Goal: Task Accomplishment & Management: Complete application form

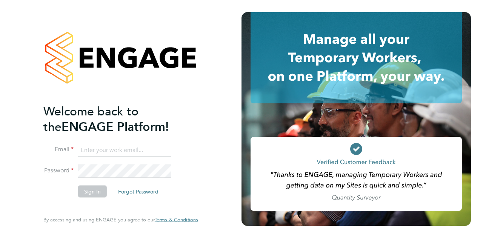
type input "olivia.glasgow@vistry.co.uk"
click at [92, 192] on button "Sign In" at bounding box center [92, 191] width 29 height 12
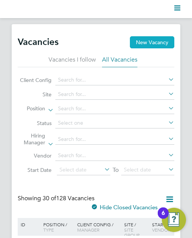
click at [145, 41] on button "New Vacancy" at bounding box center [152, 42] width 44 height 12
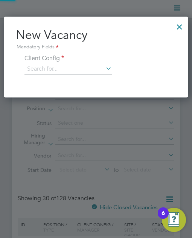
scroll to position [81, 185]
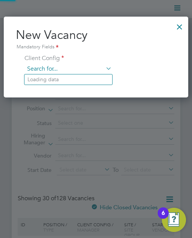
click at [57, 68] on input at bounding box center [68, 68] width 87 height 11
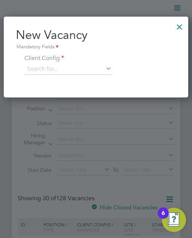
click at [57, 78] on li "[GEOGRAPHIC_DATA] LLP" at bounding box center [108, 79] width 167 height 10
type input "[GEOGRAPHIC_DATA] LLP"
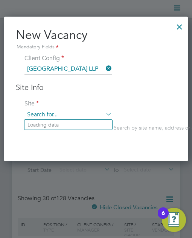
click at [48, 112] on input at bounding box center [68, 114] width 87 height 11
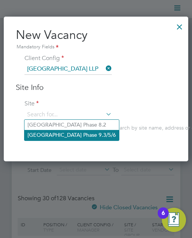
click at [59, 137] on li "[GEOGRAPHIC_DATA] Phase 9.3/5/6" at bounding box center [72, 135] width 95 height 10
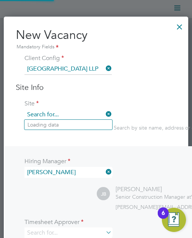
scroll to position [385, 185]
click at [67, 112] on input at bounding box center [68, 114] width 87 height 11
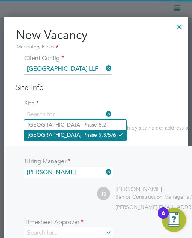
click at [77, 135] on li "[GEOGRAPHIC_DATA] Phase 9.3/5/6" at bounding box center [76, 135] width 102 height 10
type input "[GEOGRAPHIC_DATA] Phase 9.3/5/6"
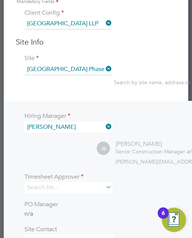
scroll to position [151, 0]
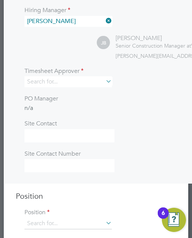
click at [104, 18] on icon at bounding box center [104, 20] width 0 height 11
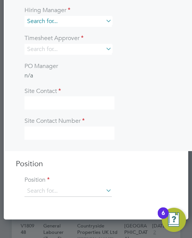
scroll to position [352, 185]
click at [94, 22] on input at bounding box center [68, 21] width 87 height 11
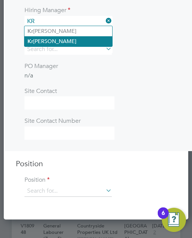
click at [85, 45] on li "Kr istoffer [PERSON_NAME]" at bounding box center [69, 41] width 88 height 10
type input "[PERSON_NAME]"
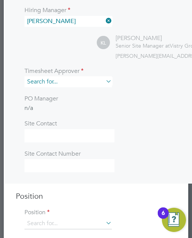
click at [56, 79] on input at bounding box center [68, 81] width 87 height 11
click at [58, 99] on li "Kr istoffer [PERSON_NAME]" at bounding box center [69, 102] width 88 height 10
type input "[PERSON_NAME]"
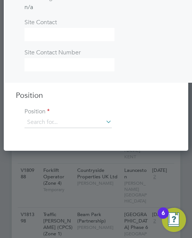
scroll to position [302, 0]
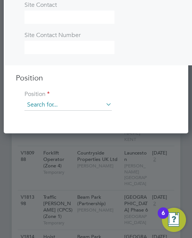
click at [55, 107] on input at bounding box center [68, 104] width 87 height 11
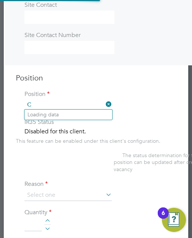
scroll to position [1316, 185]
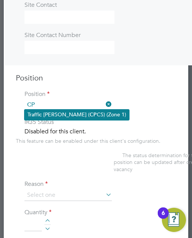
click at [90, 112] on b "CP" at bounding box center [93, 114] width 7 height 6
type input "Traffic [PERSON_NAME] (CPCS) (Zone 1)"
type textarea "- Working under the supervision and management of the Project Manager, Site Man…"
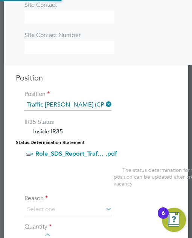
scroll to position [22, 39]
click at [176, 106] on li "Position Traffic [PERSON_NAME] (CPCS) (Zone 1)" at bounding box center [180, 104] width 329 height 28
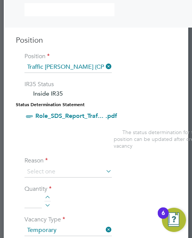
scroll to position [377, 0]
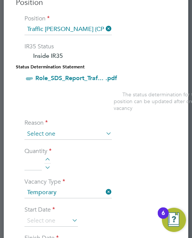
click at [45, 132] on input at bounding box center [68, 133] width 87 height 11
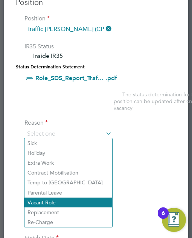
click at [54, 198] on li "Vacant Role" at bounding box center [69, 202] width 88 height 10
type input "Vacant Role"
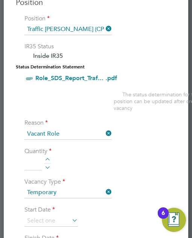
drag, startPoint x: 34, startPoint y: 161, endPoint x: 9, endPoint y: 126, distance: 42.9
click at [29, 161] on input at bounding box center [33, 163] width 17 height 14
type input "1"
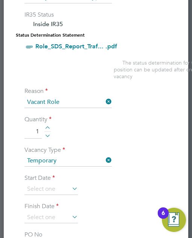
scroll to position [452, 0]
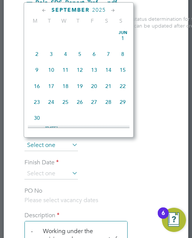
click at [61, 141] on input at bounding box center [52, 145] width 54 height 11
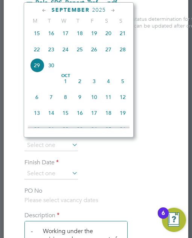
click at [53, 53] on span "23" at bounding box center [51, 49] width 14 height 14
type input "[DATE]"
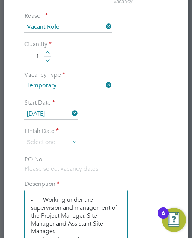
scroll to position [566, 0]
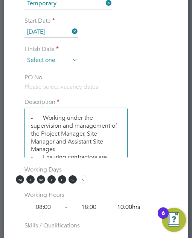
click at [57, 58] on input at bounding box center [52, 60] width 54 height 11
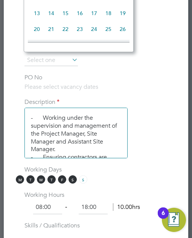
scroll to position [329, 0]
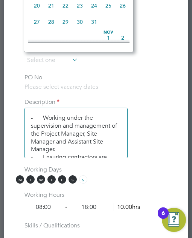
click at [161, 55] on li "Finish Date" at bounding box center [180, 59] width 329 height 28
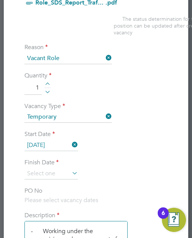
scroll to position [528, 0]
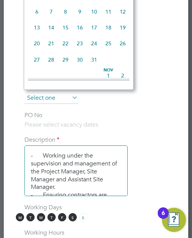
click at [45, 100] on input at bounding box center [52, 97] width 54 height 11
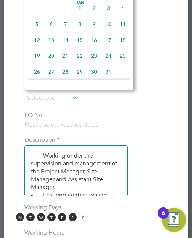
scroll to position [593, 0]
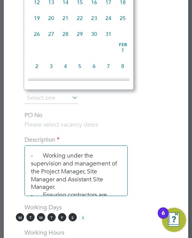
click at [106, 41] on span "31" at bounding box center [108, 34] width 14 height 14
type input "[DATE]"
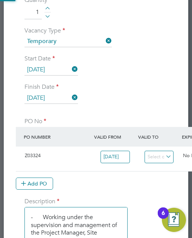
scroll to position [0, 0]
click at [129, 85] on li "Finish Date [DATE]" at bounding box center [180, 97] width 329 height 28
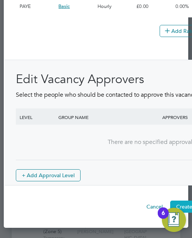
click at [185, 200] on button "Create Vacancy" at bounding box center [194, 206] width 49 height 12
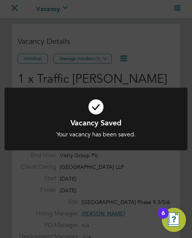
drag, startPoint x: 160, startPoint y: 35, endPoint x: 167, endPoint y: 14, distance: 22.1
click at [160, 34] on div "Vacancy Saved Your vacancy has been saved. Cancel Okay" at bounding box center [96, 119] width 192 height 238
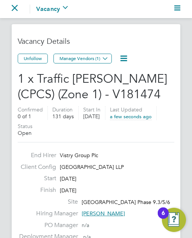
click at [174, 9] on ul "Go back to All Vacancies Vacancy Activity Logs" at bounding box center [96, 9] width 169 height 18
click at [179, 5] on icon "Main navigation" at bounding box center [178, 8] width 6 height 6
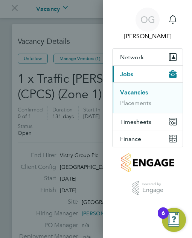
click at [55, 30] on div "OG [PERSON_NAME] Notifications Applications: Network Team Members Sites Workers…" at bounding box center [96, 119] width 192 height 238
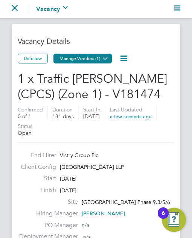
click at [89, 58] on button "Manage Vendors (1)" at bounding box center [83, 59] width 58 height 10
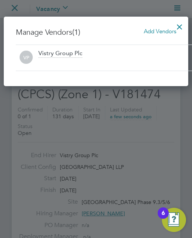
click at [155, 31] on span "Add Vendors" at bounding box center [160, 31] width 32 height 7
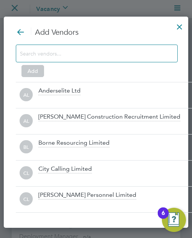
click at [65, 58] on input at bounding box center [92, 53] width 144 height 10
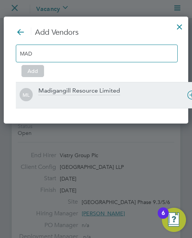
type input "MAD"
click at [72, 89] on div "Madigangill Resource Limited" at bounding box center [79, 91] width 82 height 8
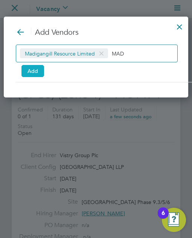
click at [35, 74] on button "Add" at bounding box center [32, 71] width 23 height 12
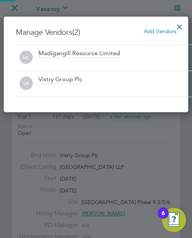
click at [35, 71] on div "VP Vistry Group Plc" at bounding box center [110, 84] width 189 height 26
click at [180, 28] on div at bounding box center [180, 25] width 14 height 14
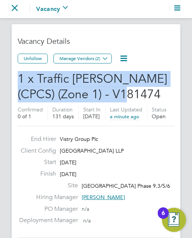
drag, startPoint x: 127, startPoint y: 93, endPoint x: 15, endPoint y: 75, distance: 113.4
copy span "1 x Traffic [PERSON_NAME] (CPCS) (Zone 1) - V181474"
click at [176, 6] on polygon "Main navigation" at bounding box center [178, 5] width 6 height 1
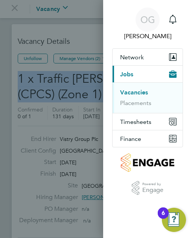
click at [130, 92] on button "Vacancies" at bounding box center [134, 93] width 28 height 8
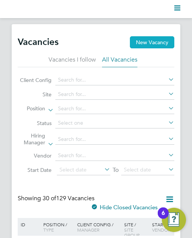
click at [152, 43] on button "New Vacancy" at bounding box center [152, 42] width 44 height 12
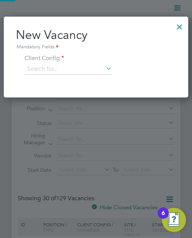
scroll to position [81, 185]
click at [58, 71] on input at bounding box center [68, 68] width 87 height 11
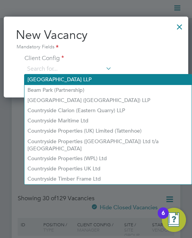
click at [59, 82] on li "[GEOGRAPHIC_DATA] LLP" at bounding box center [108, 79] width 167 height 10
type input "[GEOGRAPHIC_DATA] LLP"
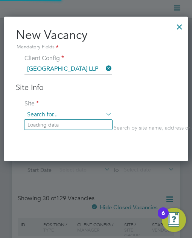
click at [51, 113] on input at bounding box center [68, 114] width 87 height 11
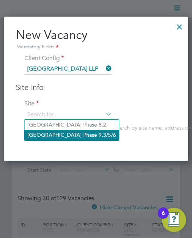
click at [63, 135] on li "[GEOGRAPHIC_DATA] Phase 9.3/5/6" at bounding box center [72, 135] width 95 height 10
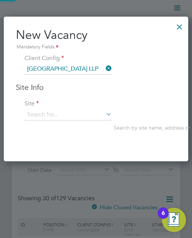
type input "[GEOGRAPHIC_DATA] Phase 9.3/5/6"
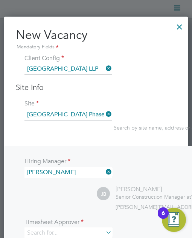
scroll to position [113, 0]
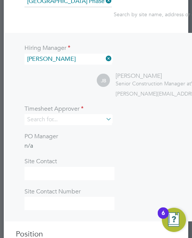
click at [104, 58] on icon at bounding box center [104, 58] width 0 height 11
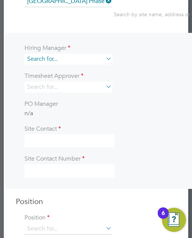
scroll to position [352, 185]
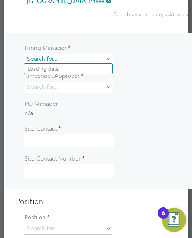
click at [97, 59] on input at bounding box center [68, 59] width 87 height 11
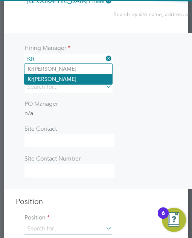
click at [88, 81] on li "Kr istoffer [PERSON_NAME]" at bounding box center [69, 79] width 88 height 10
type input "[PERSON_NAME]"
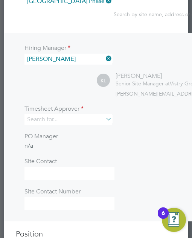
scroll to position [385, 185]
click at [63, 121] on input at bounding box center [68, 119] width 87 height 11
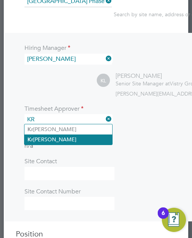
click at [37, 139] on li "Kr istoffer [PERSON_NAME]" at bounding box center [69, 139] width 88 height 10
type input "[PERSON_NAME]"
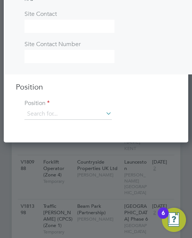
scroll to position [302, 0]
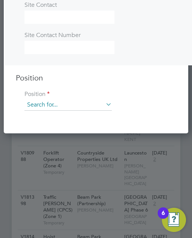
click at [60, 106] on input at bounding box center [68, 104] width 87 height 11
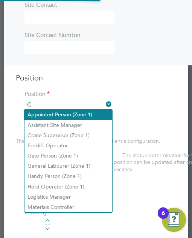
scroll to position [1316, 185]
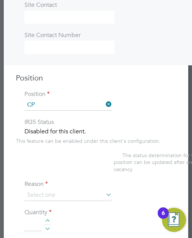
click at [65, 116] on li "Traffic [PERSON_NAME] ( CP CS) (Zone 1)" at bounding box center [77, 114] width 105 height 10
type input "Traffic [PERSON_NAME] (CPCS) (Zone 1)"
type textarea "- Working under the supervision and management of the Project Manager, Site Man…"
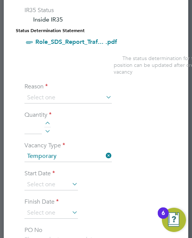
scroll to position [415, 0]
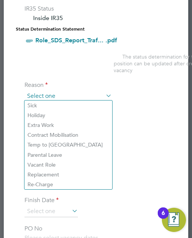
click at [61, 94] on input at bounding box center [68, 95] width 87 height 11
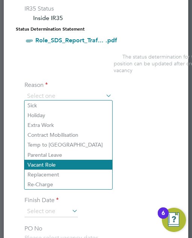
click at [78, 167] on li "Vacant Role" at bounding box center [69, 164] width 88 height 10
type input "Vacant Role"
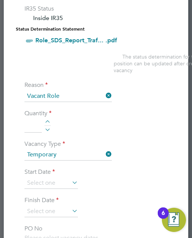
drag, startPoint x: 34, startPoint y: 123, endPoint x: 33, endPoint y: 118, distance: 5.0
click at [34, 123] on input at bounding box center [33, 126] width 17 height 14
type input "1"
click at [93, 122] on li "Quantity 1" at bounding box center [180, 124] width 329 height 31
click at [39, 181] on input at bounding box center [52, 182] width 54 height 11
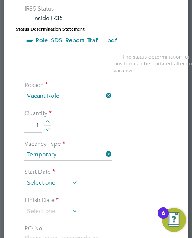
scroll to position [291, 0]
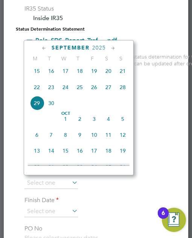
click at [35, 91] on span "22" at bounding box center [37, 87] width 14 height 14
type input "[DATE]"
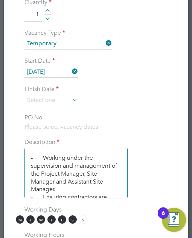
scroll to position [528, 0]
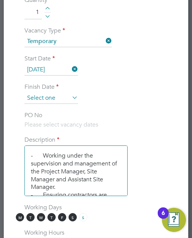
click at [39, 97] on input at bounding box center [52, 97] width 54 height 11
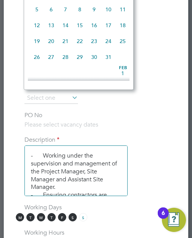
scroll to position [593, 0]
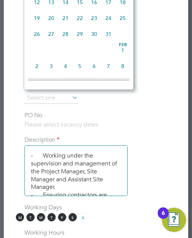
click at [112, 41] on span "31" at bounding box center [108, 34] width 14 height 14
type input "[DATE]"
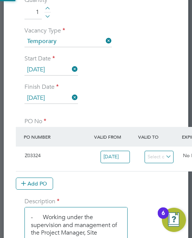
scroll to position [13, 71]
click at [133, 80] on li "Start Date [DATE]" at bounding box center [180, 69] width 329 height 28
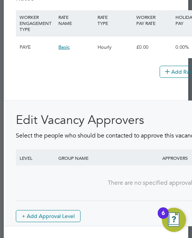
scroll to position [1172, 0]
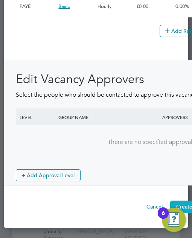
click at [188, 200] on button "Create Vacancy" at bounding box center [194, 206] width 49 height 12
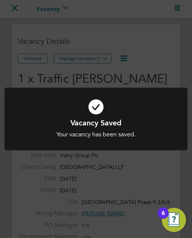
click at [152, 54] on div "Vacancy Saved Your vacancy has been saved. Cancel Okay" at bounding box center [96, 119] width 192 height 238
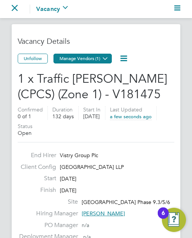
click at [91, 60] on button "Manage Vendors (1)" at bounding box center [83, 59] width 58 height 10
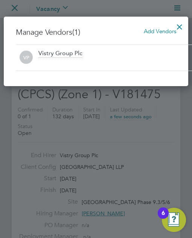
click at [155, 28] on span "Add Vendors" at bounding box center [160, 31] width 32 height 7
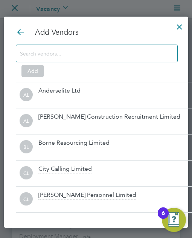
click at [66, 52] on input at bounding box center [92, 53] width 144 height 10
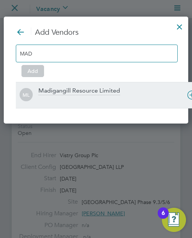
type input "MAD"
click at [64, 95] on div "Madigangill Resource Limited" at bounding box center [121, 95] width 166 height 17
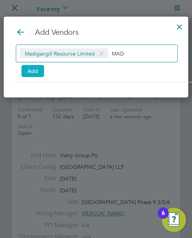
click at [36, 73] on button "Add" at bounding box center [32, 71] width 23 height 12
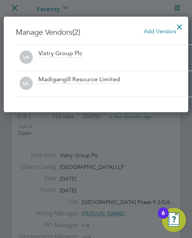
click at [180, 22] on div at bounding box center [180, 25] width 14 height 14
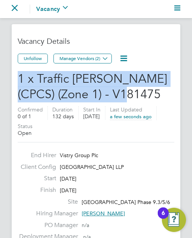
drag, startPoint x: 120, startPoint y: 93, endPoint x: 39, endPoint y: 66, distance: 85.9
copy span "1 x Traffic [PERSON_NAME] (CPCS) (Zone 1) - V181475"
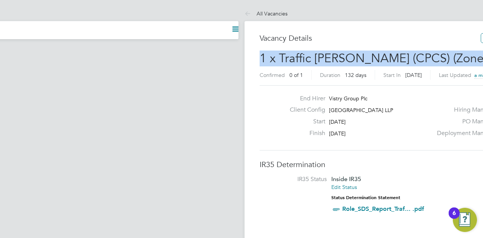
scroll to position [22, 53]
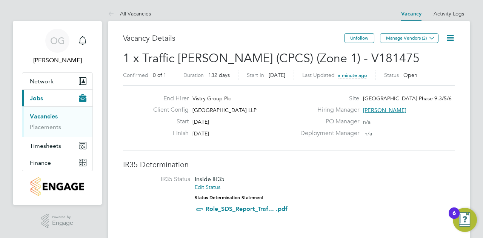
click at [235, 139] on div "Finish [DATE]" at bounding box center [221, 135] width 149 height 12
click at [39, 125] on link "Placements" at bounding box center [45, 126] width 31 height 7
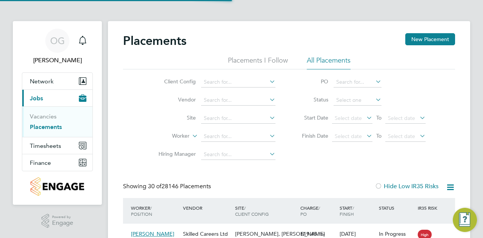
scroll to position [29, 52]
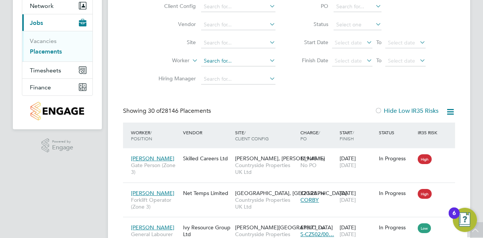
click at [207, 61] on input at bounding box center [238, 61] width 74 height 11
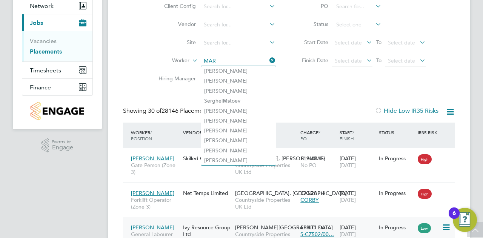
type input "MAR"
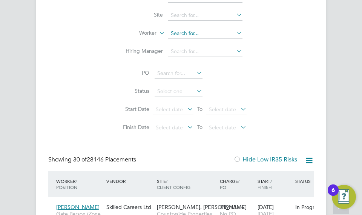
click at [174, 33] on input at bounding box center [205, 33] width 74 height 11
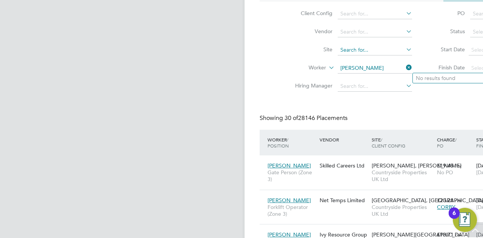
type input "[PERSON_NAME]"
click at [361, 47] on input at bounding box center [374, 50] width 74 height 11
click at [401, 132] on li "[GEOGRAPHIC_DATA] Phase 9.3/5/6" at bounding box center [396, 132] width 119 height 10
type input "[GEOGRAPHIC_DATA] Phase 9.3/5/6"
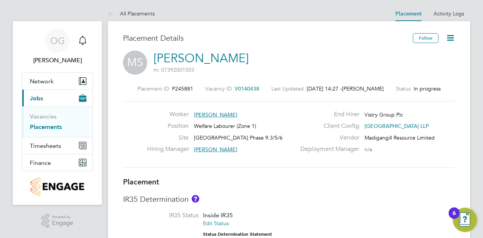
click at [453, 42] on icon at bounding box center [449, 37] width 9 height 9
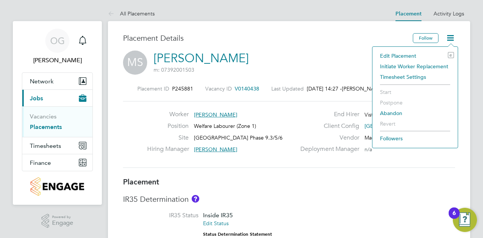
click at [397, 67] on li "Initiate Worker Replacement" at bounding box center [415, 66] width 78 height 11
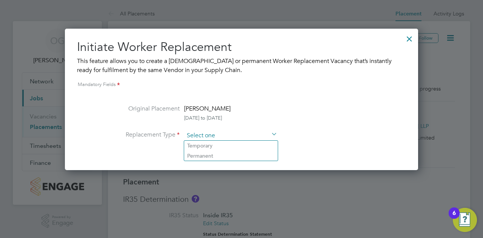
click at [204, 133] on input at bounding box center [230, 135] width 93 height 11
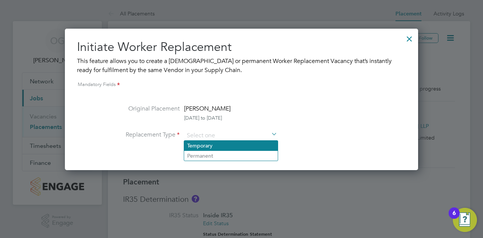
click at [207, 146] on li "Temporary" at bounding box center [231, 146] width 94 height 10
type input "Temporary"
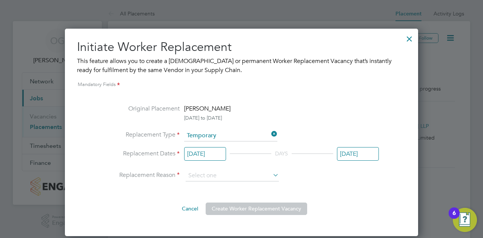
click at [211, 155] on input "[DATE]" at bounding box center [205, 154] width 42 height 14
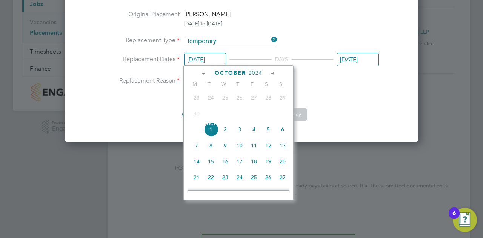
scroll to position [113, 0]
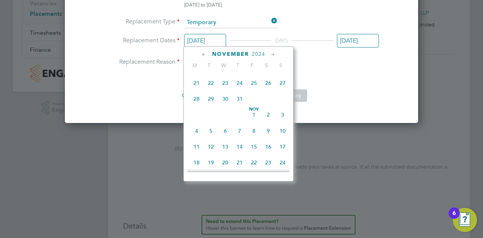
click at [270, 54] on icon at bounding box center [272, 55] width 7 height 8
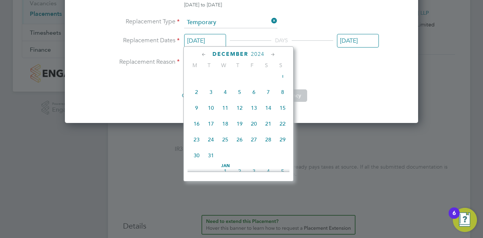
click at [270, 54] on icon at bounding box center [272, 55] width 7 height 8
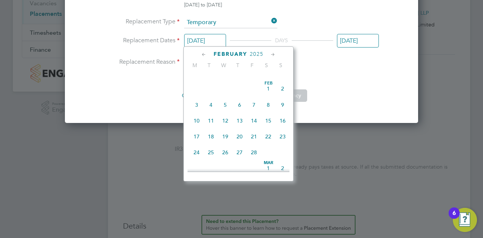
click at [270, 54] on icon at bounding box center [272, 55] width 7 height 8
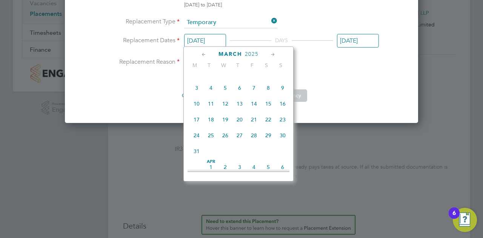
click at [270, 54] on icon at bounding box center [272, 55] width 7 height 8
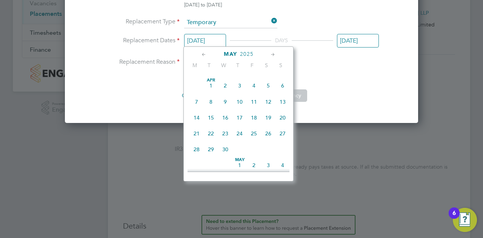
scroll to position [841, 0]
click at [270, 54] on icon at bounding box center [272, 55] width 7 height 8
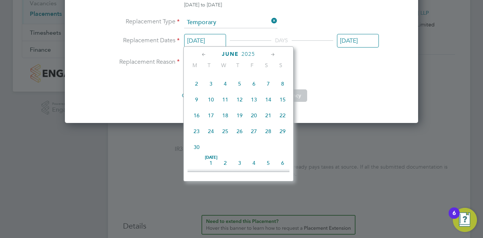
click at [271, 51] on icon at bounding box center [272, 55] width 7 height 8
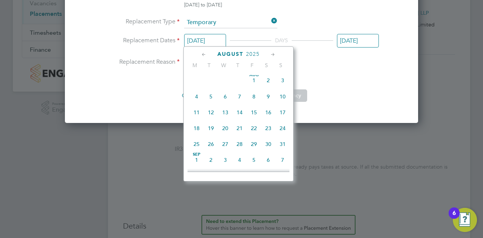
click at [271, 51] on icon at bounding box center [272, 55] width 7 height 8
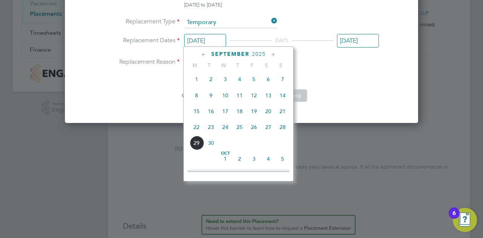
click at [274, 57] on icon at bounding box center [272, 55] width 7 height 8
click at [206, 52] on icon at bounding box center [203, 55] width 7 height 8
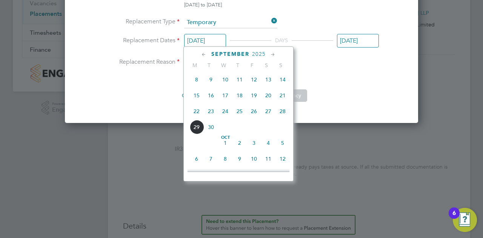
click at [222, 118] on span "24" at bounding box center [225, 111] width 14 height 14
type input "[DATE]"
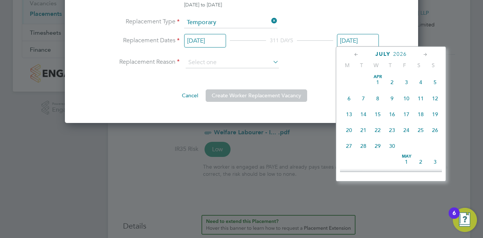
click at [354, 43] on input "[DATE]" at bounding box center [358, 41] width 42 height 14
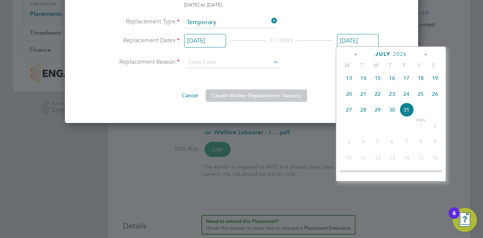
click at [354, 53] on icon at bounding box center [356, 55] width 7 height 8
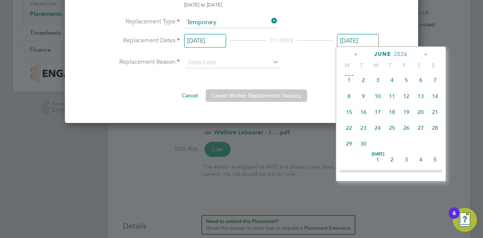
click at [354, 53] on icon at bounding box center [356, 55] width 7 height 8
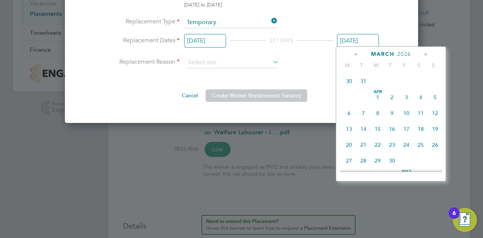
scroll to position [0, 0]
click at [355, 53] on icon at bounding box center [356, 55] width 7 height 8
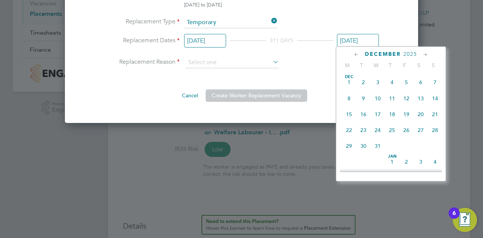
click at [355, 53] on icon at bounding box center [356, 55] width 7 height 8
click at [419, 80] on span "4" at bounding box center [420, 82] width 14 height 14
type input "04 Oct 2025"
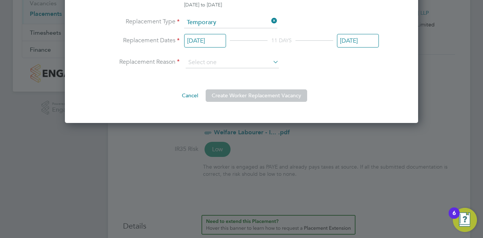
click at [316, 95] on div "Cancel Create Worker Replacement Vacancy" at bounding box center [241, 92] width 275 height 18
click at [224, 66] on input at bounding box center [232, 62] width 93 height 11
click at [204, 59] on input at bounding box center [232, 62] width 93 height 11
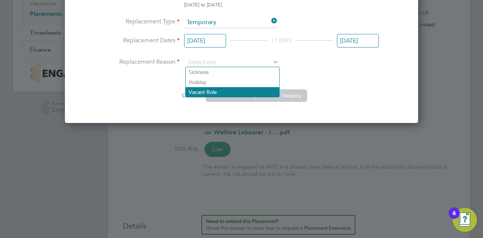
click at [206, 91] on li "Vacant Role" at bounding box center [233, 92] width 94 height 10
type input "Vacant Role"
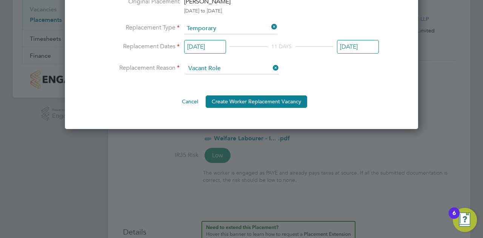
scroll to position [113, 0]
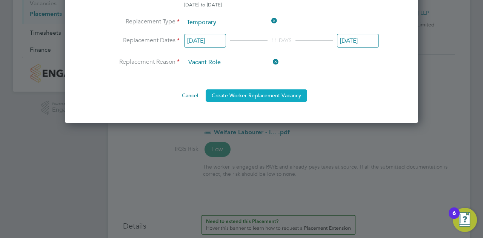
click at [227, 96] on button "Create Worker Replacement Vacancy" at bounding box center [256, 95] width 101 height 12
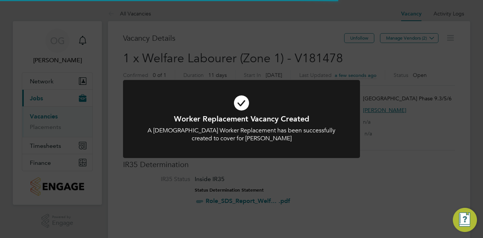
scroll to position [22, 53]
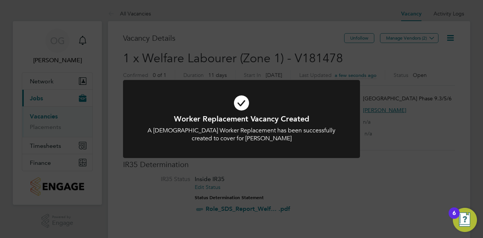
click at [394, 56] on div "Worker Replacement Vacancy Created A Temporary Worker Replacement has been succ…" at bounding box center [241, 119] width 483 height 238
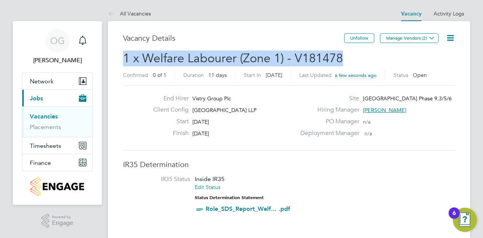
drag, startPoint x: 368, startPoint y: 60, endPoint x: 115, endPoint y: 59, distance: 253.0
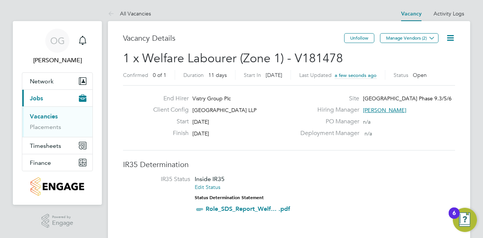
drag, startPoint x: 228, startPoint y: 66, endPoint x: 377, endPoint y: 58, distance: 149.2
click at [377, 58] on h2 "1 x Welfare Labourer (Zone 1) - V181478 Confirmed 0 of 1 Duration 11 days Start…" at bounding box center [289, 67] width 332 height 32
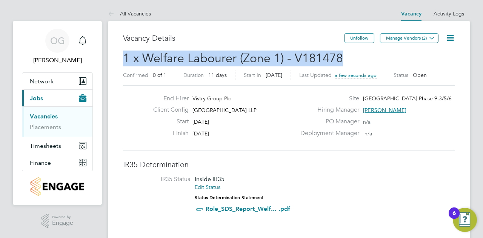
drag, startPoint x: 358, startPoint y: 59, endPoint x: 110, endPoint y: 61, distance: 248.5
copy span "1 x Welfare Labourer (Zone 1) - V181478"
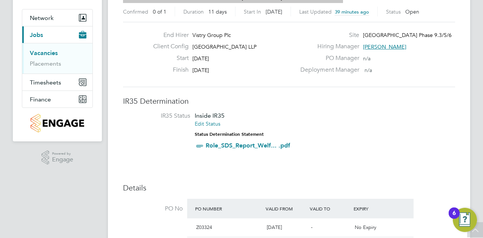
scroll to position [75, 0]
